Goal: Transaction & Acquisition: Obtain resource

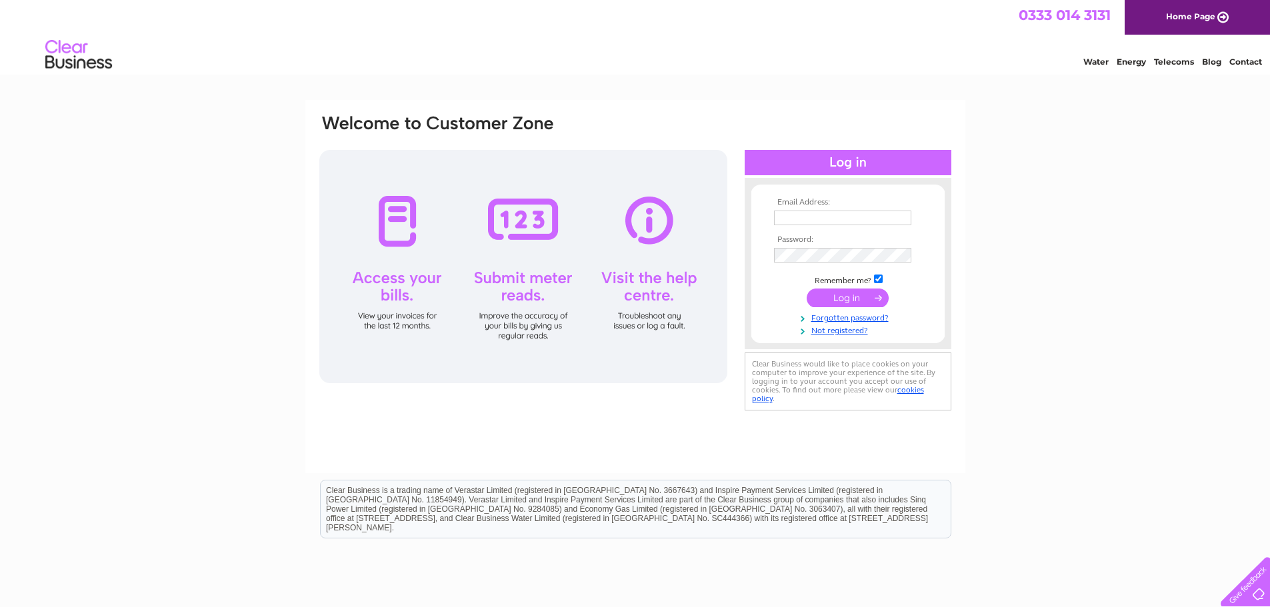
click at [813, 222] on input "text" at bounding box center [842, 218] width 137 height 15
type input "[PERSON_NAME][EMAIL_ADDRESS][DOMAIN_NAME]"
click at [841, 301] on input "submit" at bounding box center [848, 298] width 82 height 19
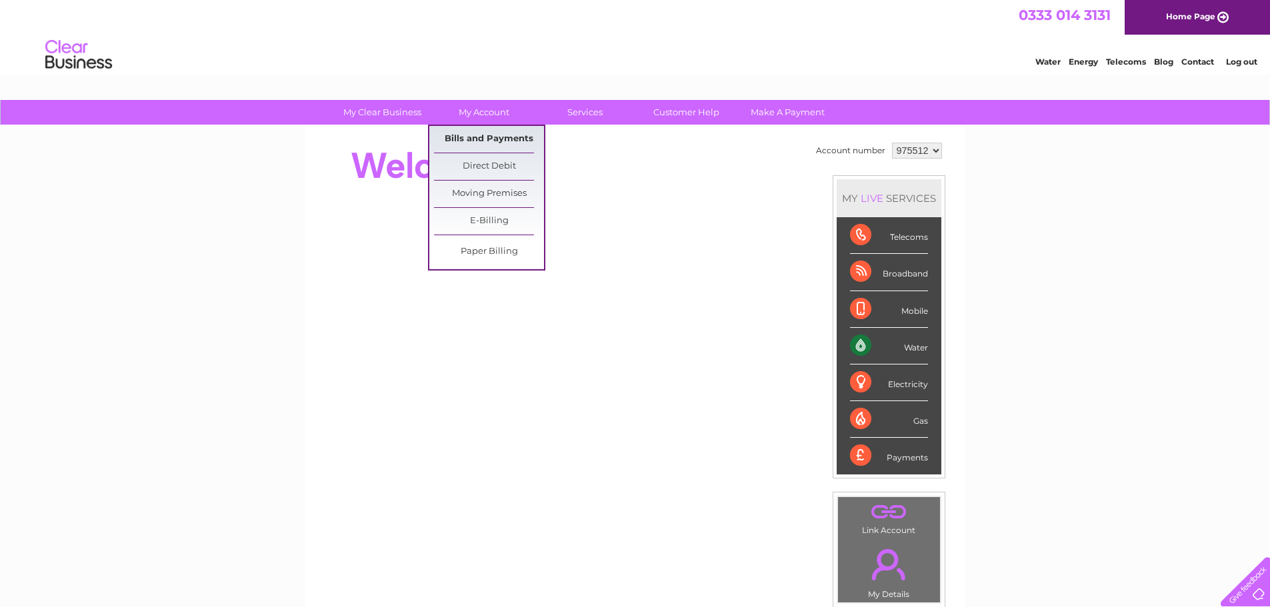
click at [494, 133] on link "Bills and Payments" at bounding box center [489, 139] width 110 height 27
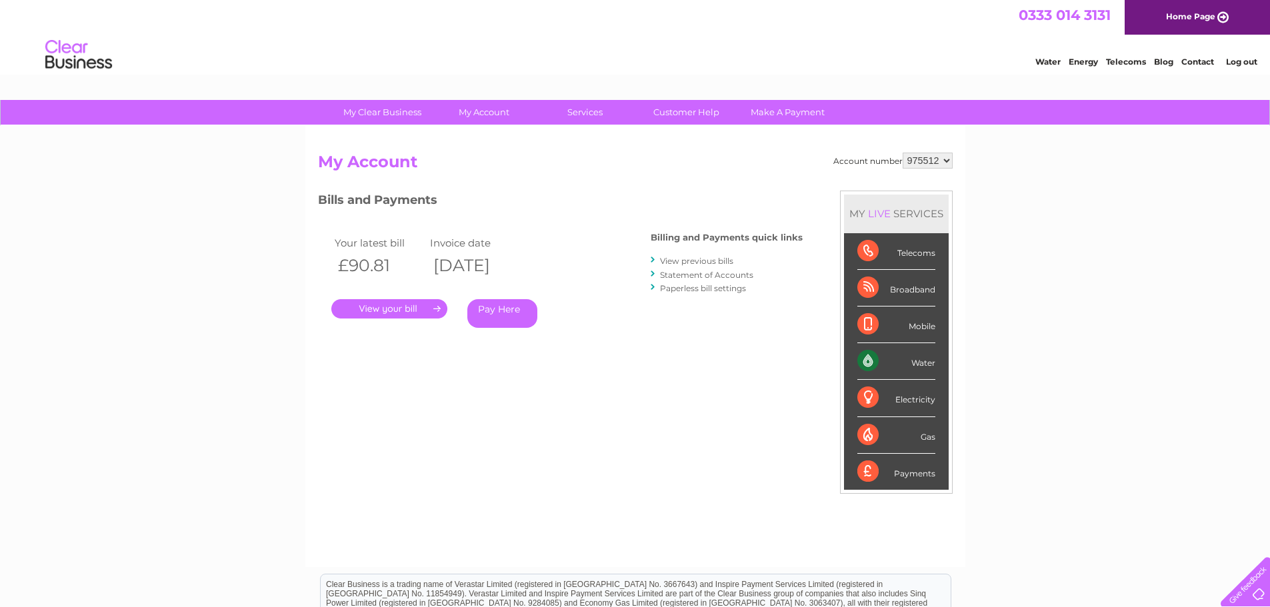
click at [393, 305] on link "." at bounding box center [389, 308] width 116 height 19
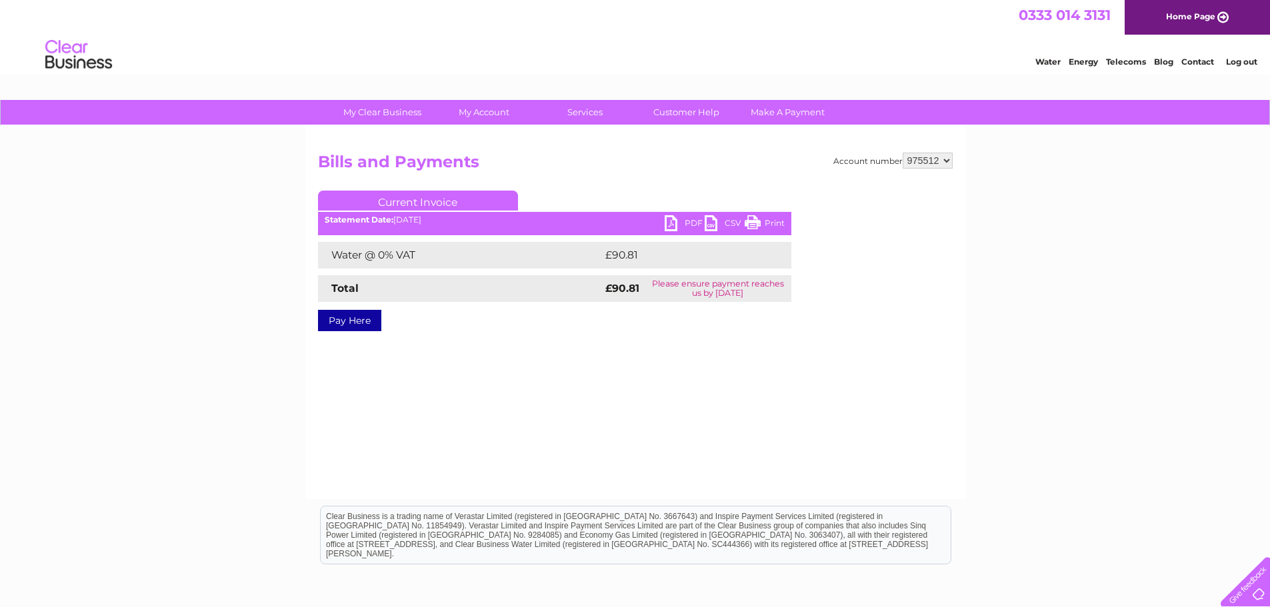
click at [676, 228] on link "PDF" at bounding box center [685, 224] width 40 height 19
click at [1246, 59] on link "Log out" at bounding box center [1241, 62] width 31 height 10
